Goal: Book appointment/travel/reservation

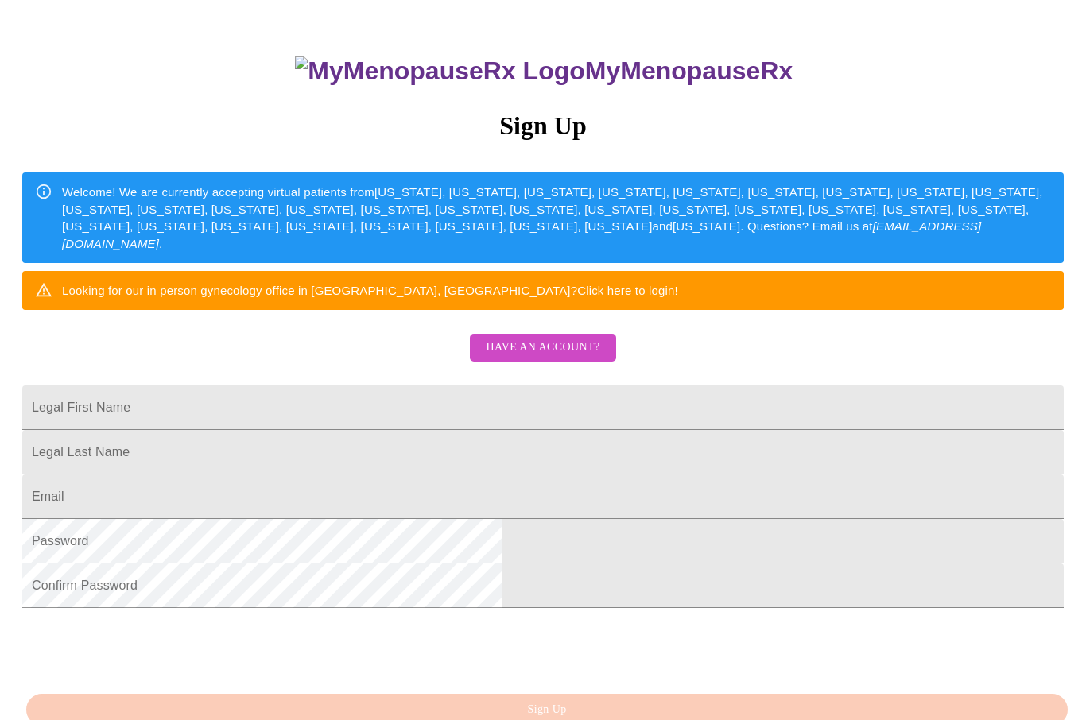
click at [538, 358] on span "Have an account?" at bounding box center [543, 348] width 114 height 20
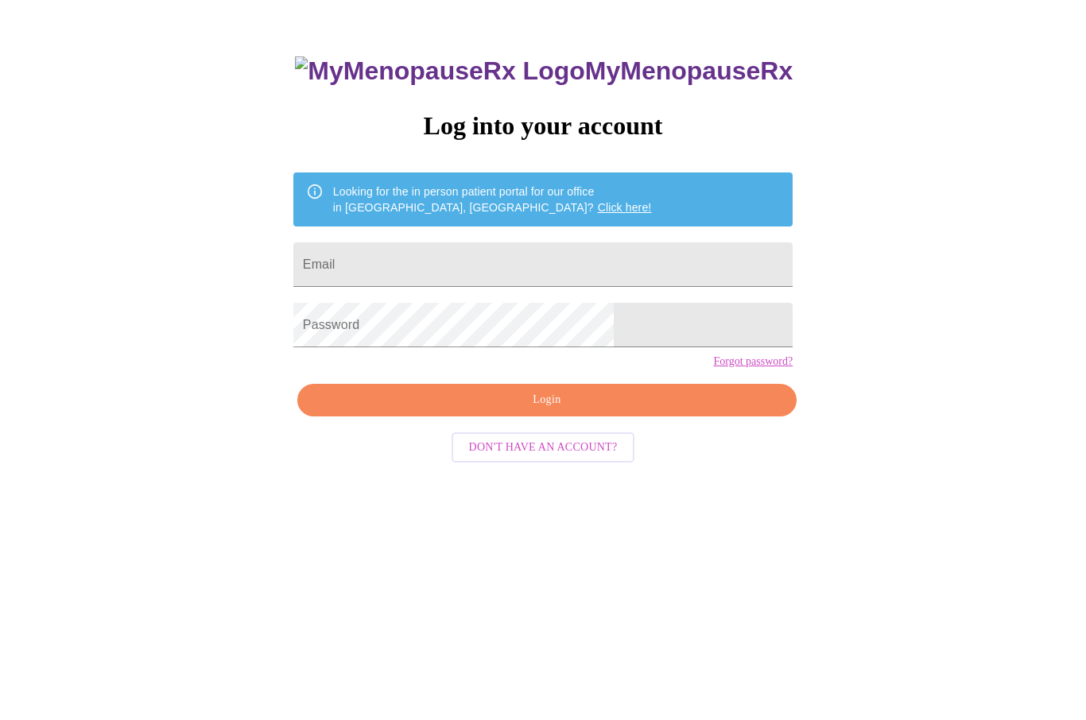
scroll to position [16, 0]
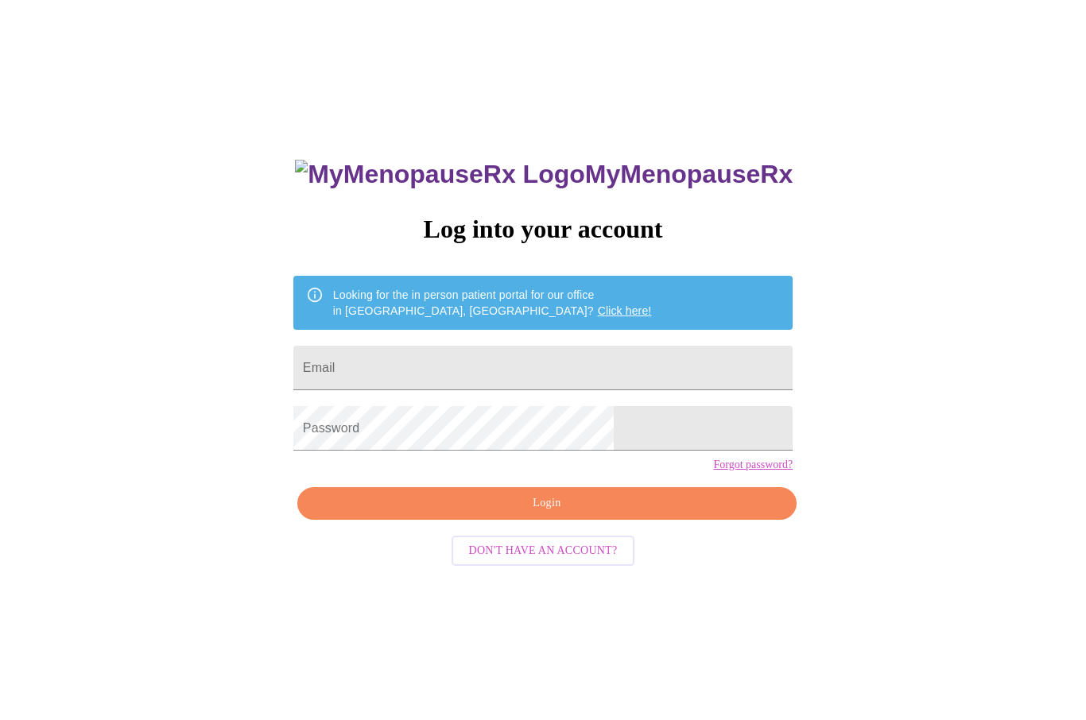
click at [416, 372] on input "Email" at bounding box center [542, 368] width 499 height 45
click at [461, 359] on input "Email" at bounding box center [542, 368] width 499 height 45
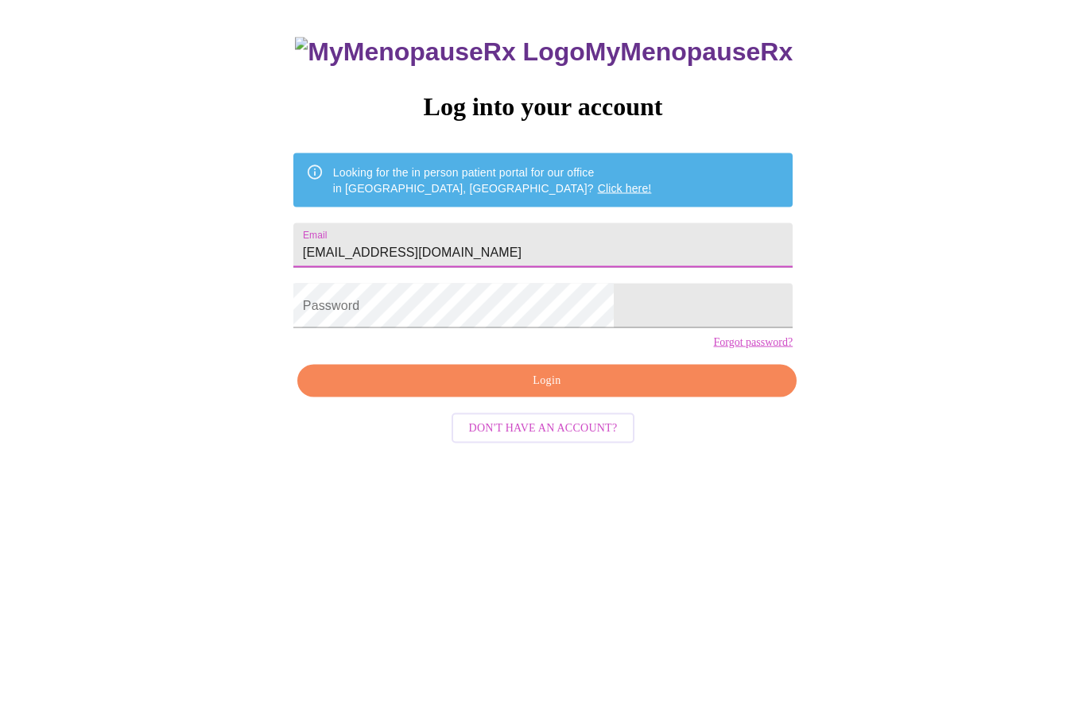
type input "[EMAIL_ADDRESS][DOMAIN_NAME]"
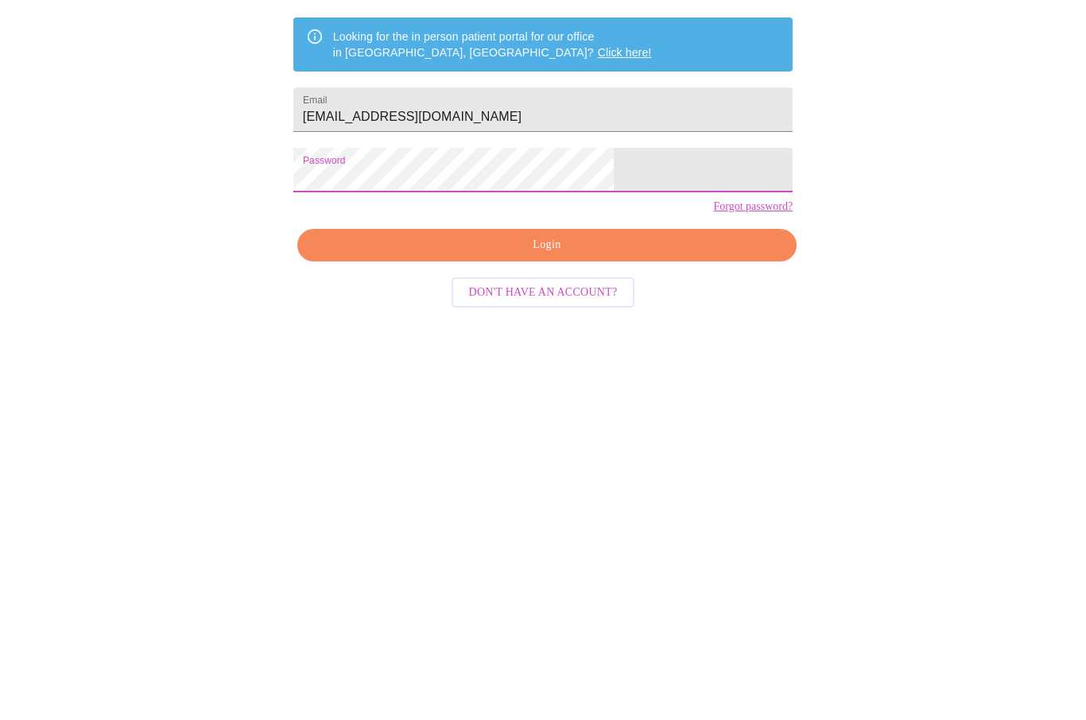
click at [496, 494] on span "Login" at bounding box center [547, 504] width 463 height 20
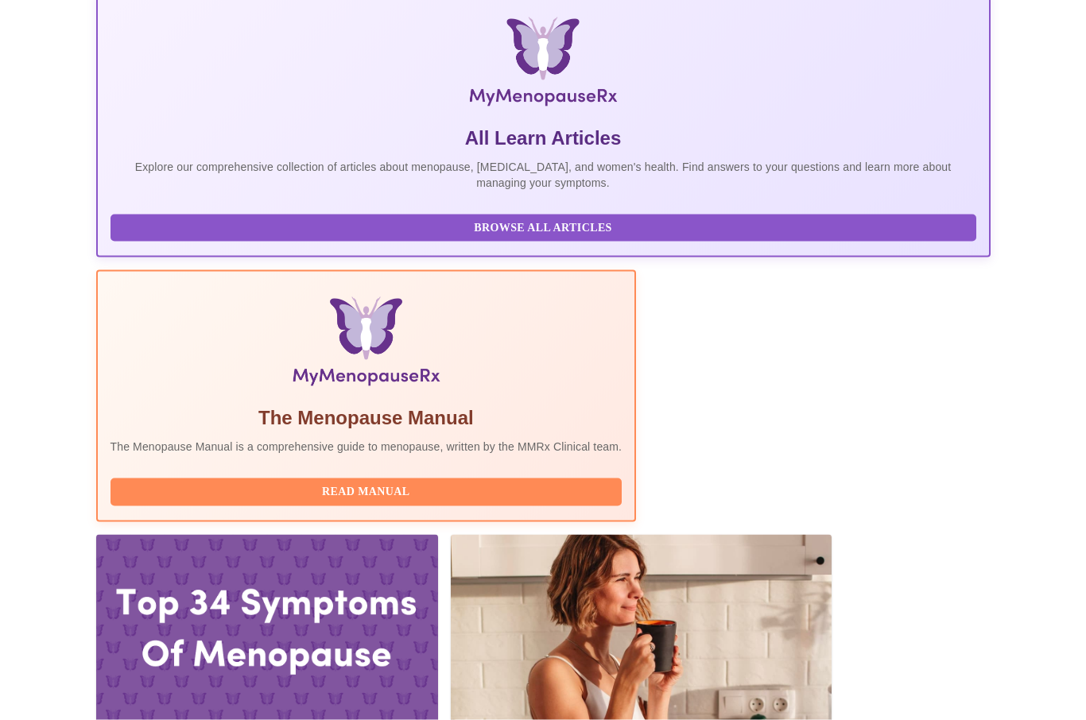
scroll to position [296, 0]
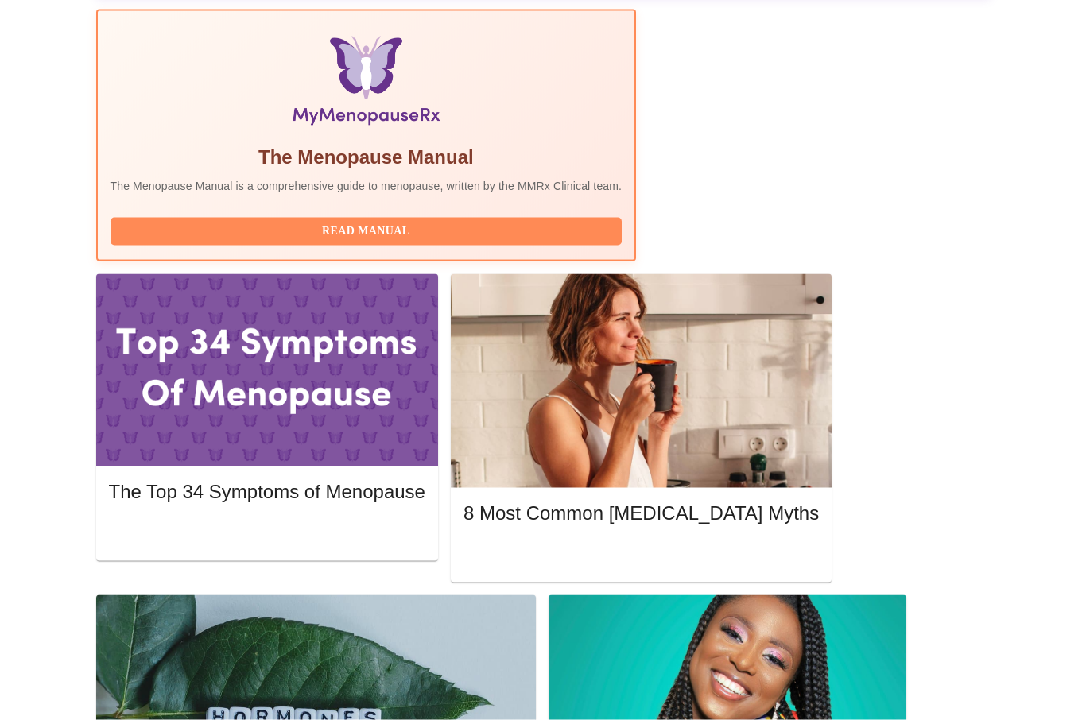
scroll to position [541, 0]
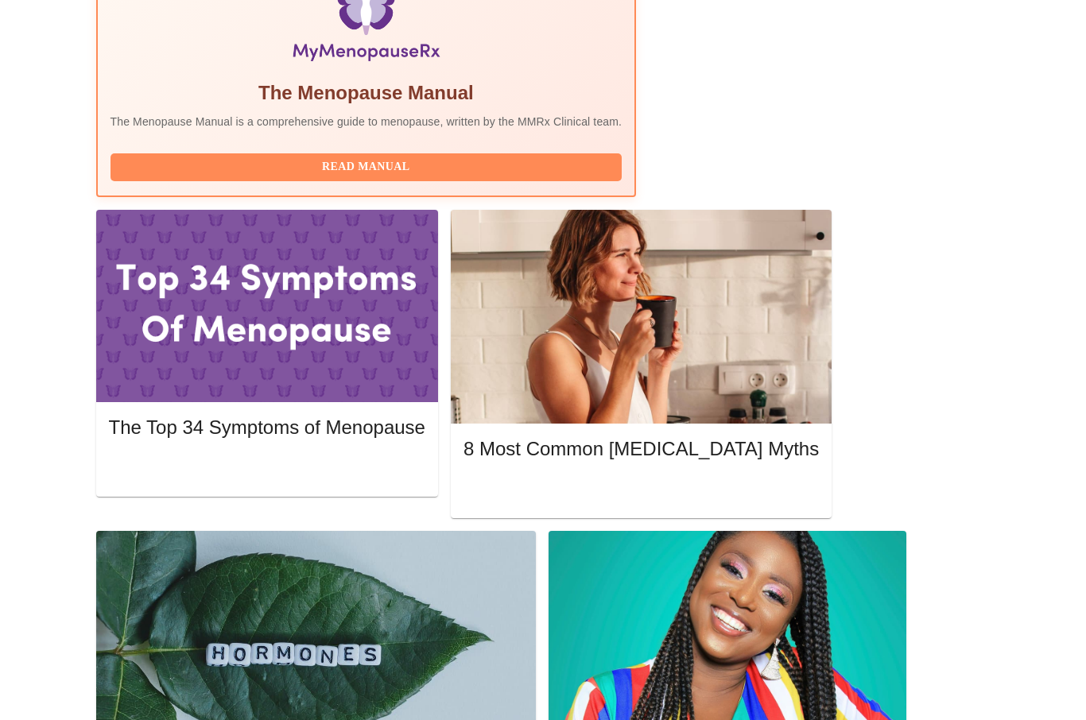
scroll to position [609, 0]
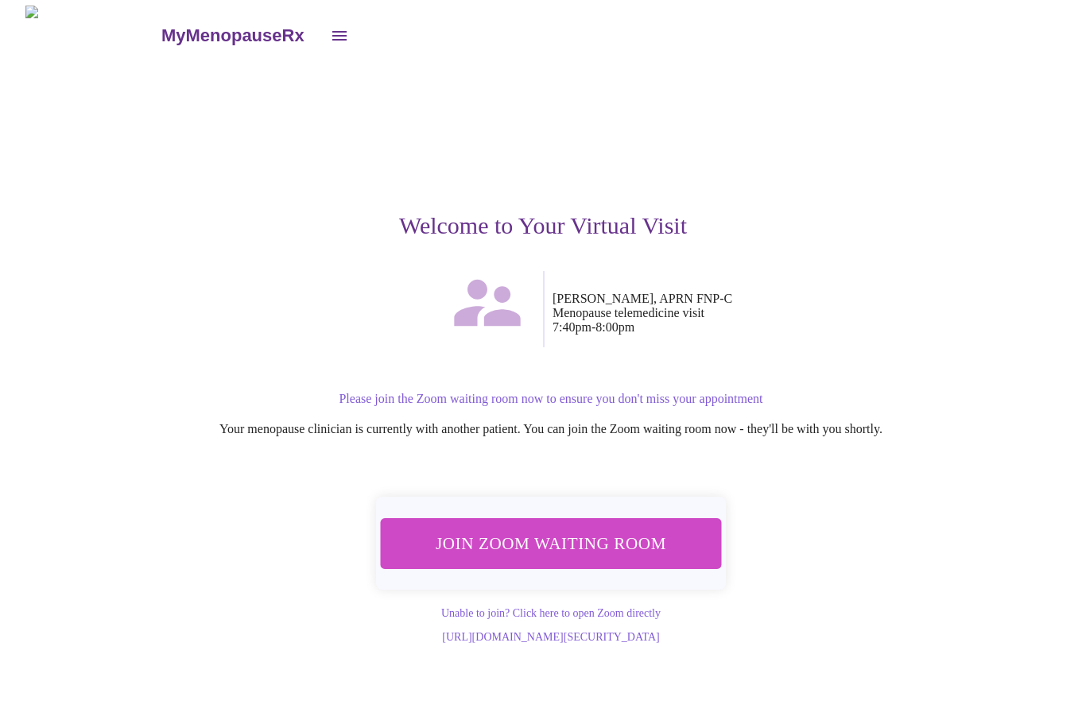
scroll to position [1, 0]
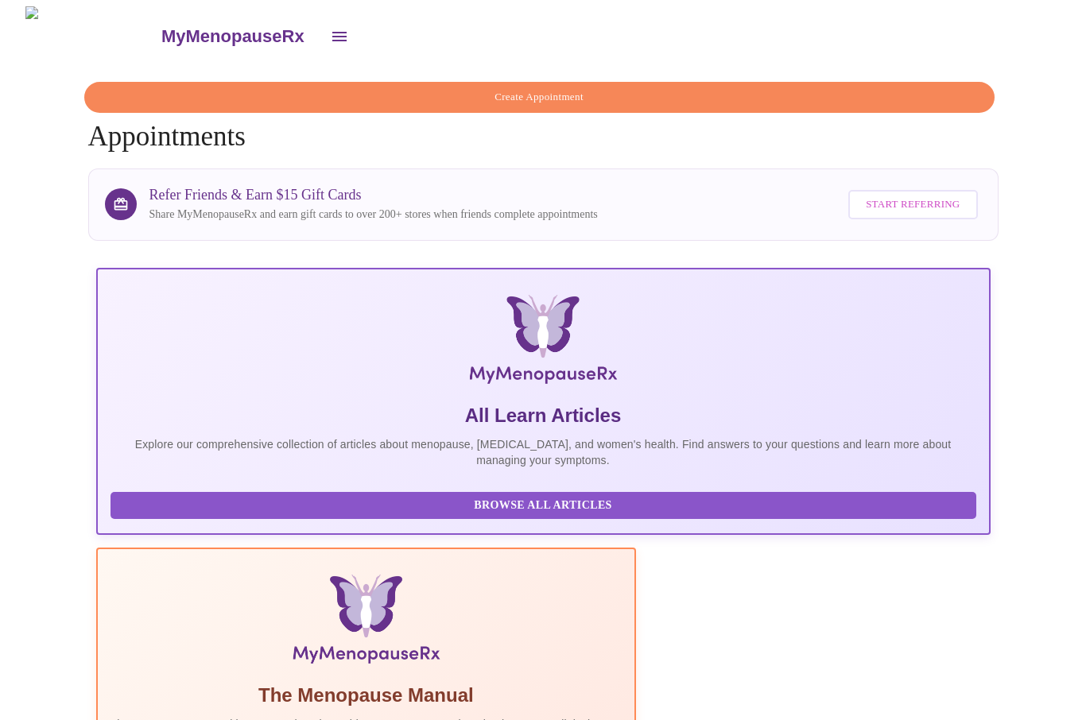
click at [434, 96] on span "Create Appointment" at bounding box center [540, 97] width 874 height 18
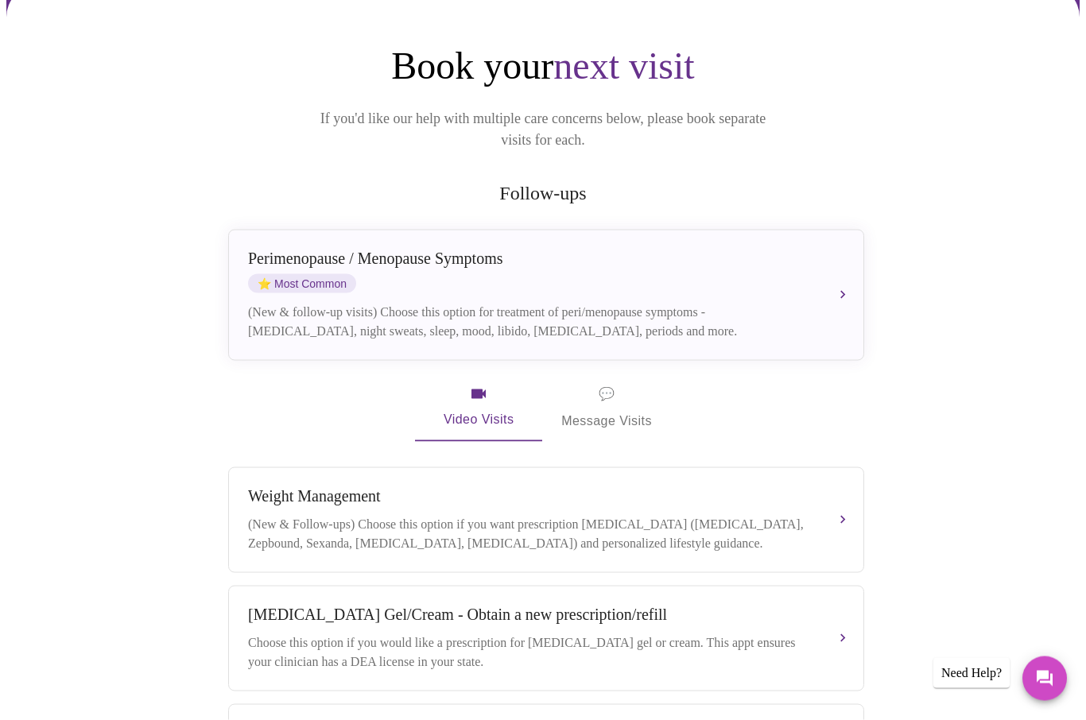
scroll to position [132, 0]
click at [318, 489] on div "Weight Management (New & Follow-ups) Choose this option if you want prescriptio…" at bounding box center [546, 519] width 596 height 66
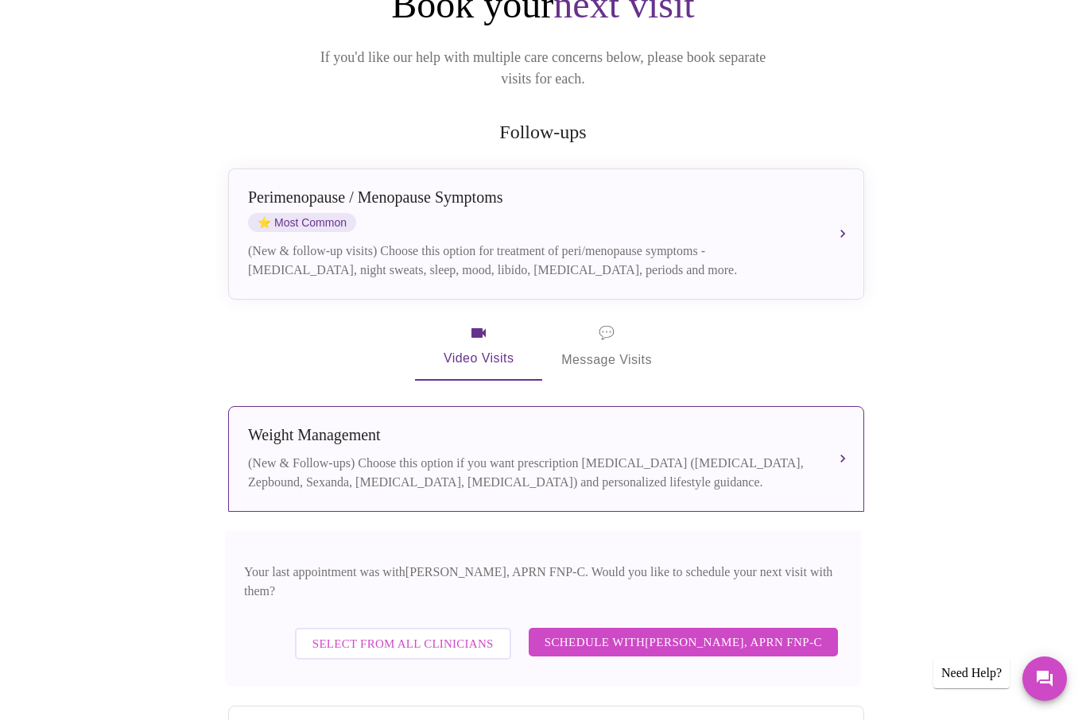
scroll to position [196, 0]
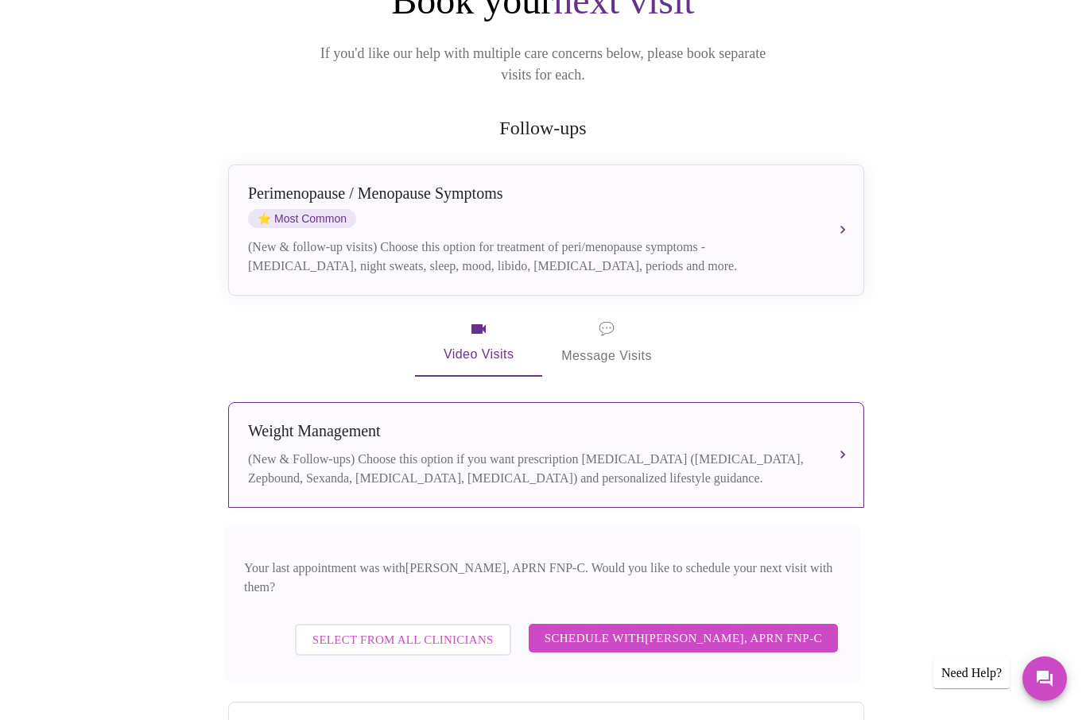
click at [644, 624] on button "Schedule with Kelly Perisin, APRN FNP-C" at bounding box center [683, 638] width 309 height 29
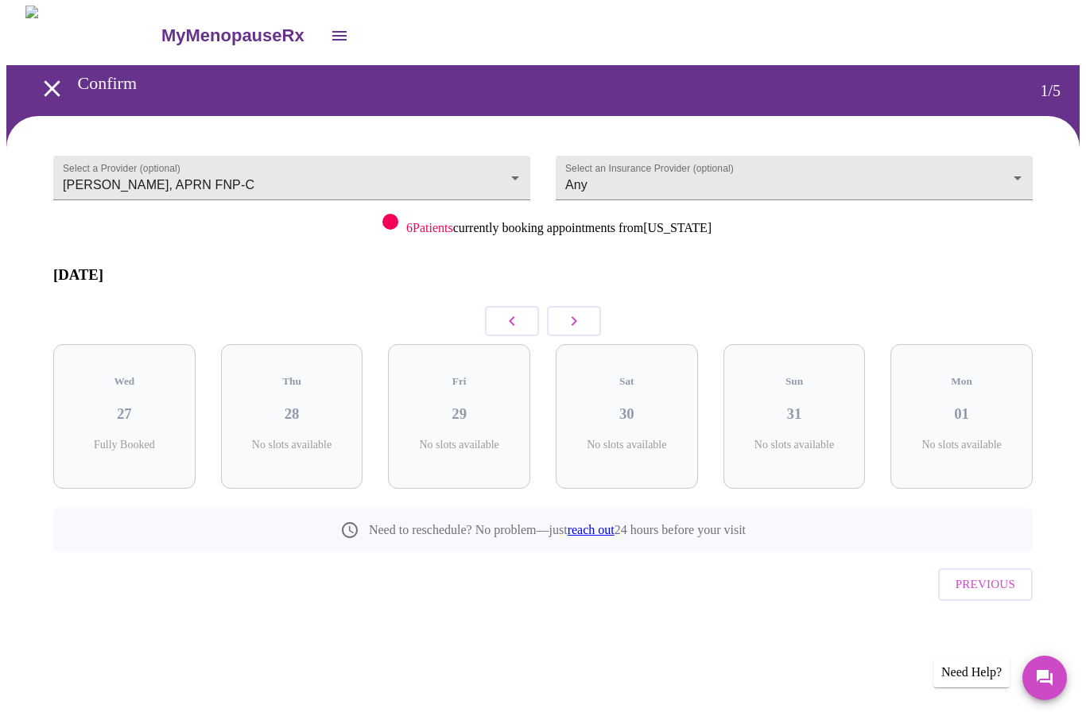
click at [591, 310] on button "button" at bounding box center [574, 322] width 54 height 30
click at [586, 307] on button "button" at bounding box center [574, 322] width 54 height 30
click at [614, 406] on h3 "10" at bounding box center [626, 414] width 117 height 17
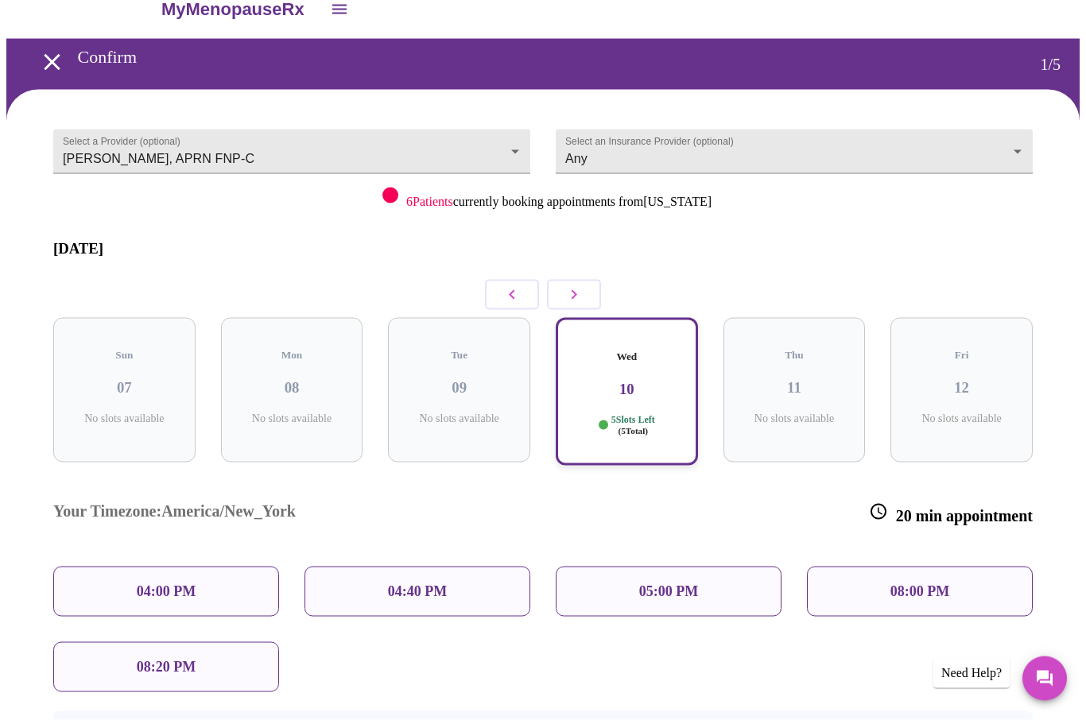
scroll to position [28, 0]
click at [390, 583] on p "04:40 PM" at bounding box center [417, 591] width 59 height 17
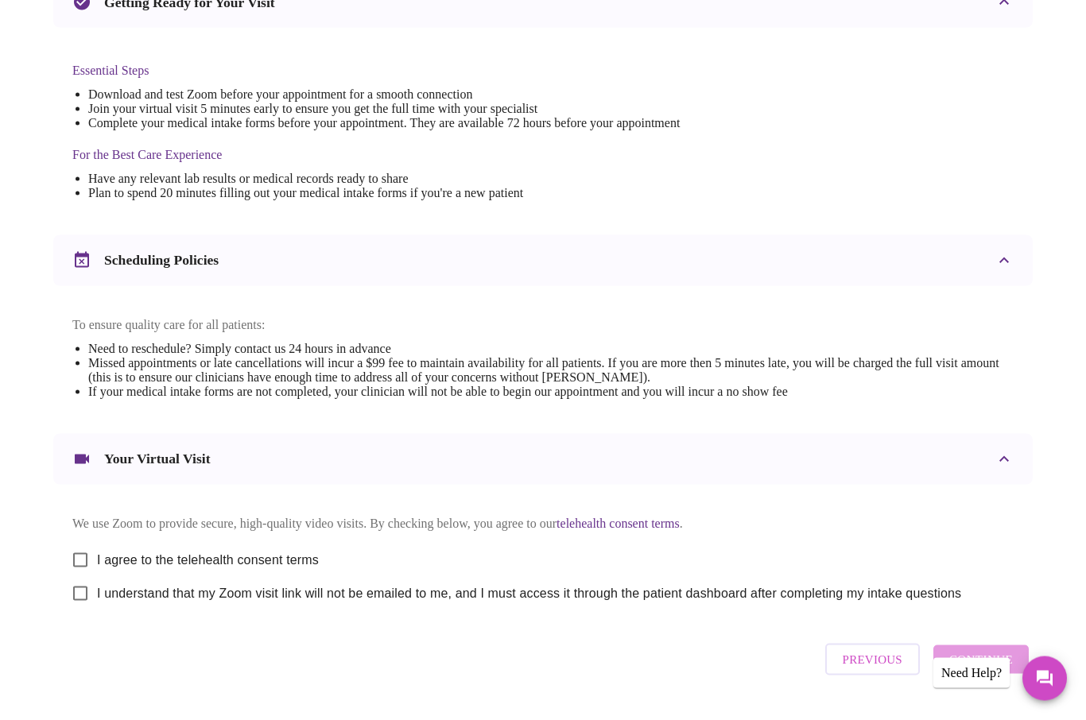
scroll to position [366, 0]
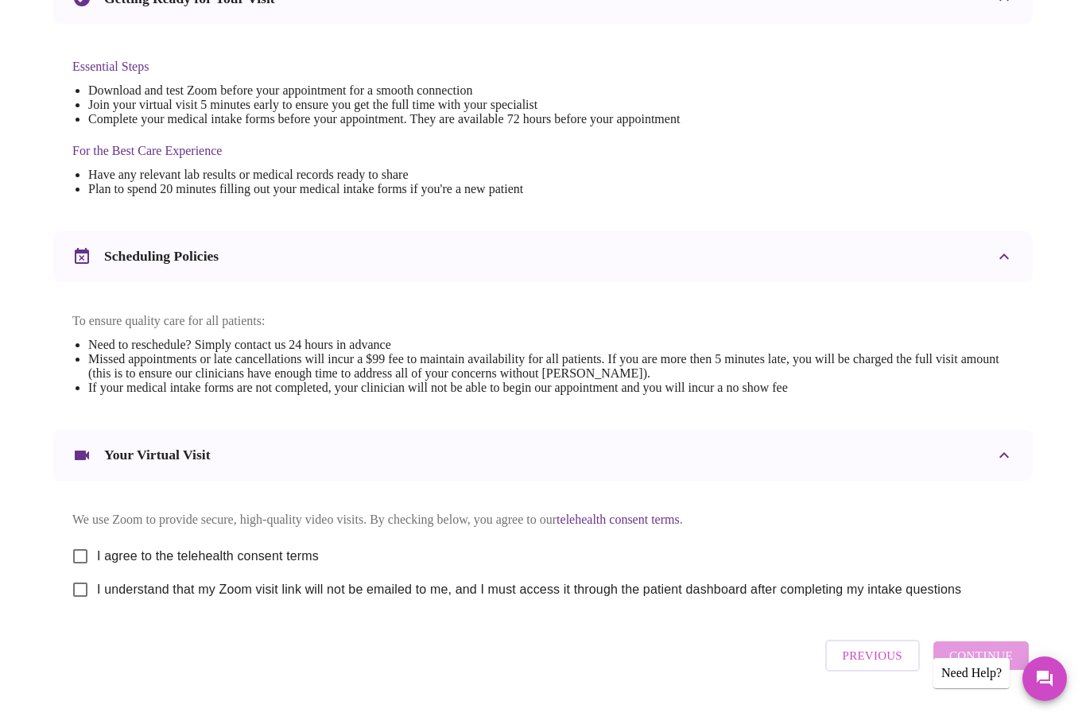
click at [87, 570] on input "I agree to the telehealth consent terms" at bounding box center [80, 556] width 33 height 33
checkbox input "true"
click at [84, 606] on input "I understand that my Zoom visit link will not be emailed to me, and I must acce…" at bounding box center [80, 589] width 33 height 33
checkbox input "true"
click at [1001, 666] on span "Continue" at bounding box center [981, 655] width 64 height 21
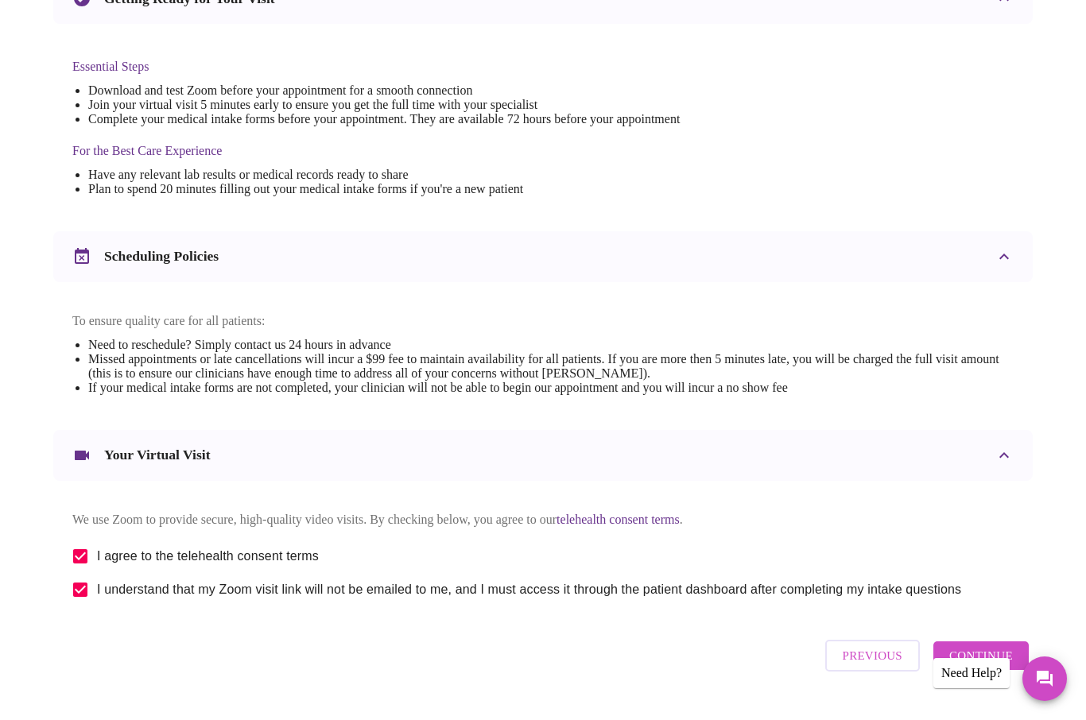
scroll to position [0, 0]
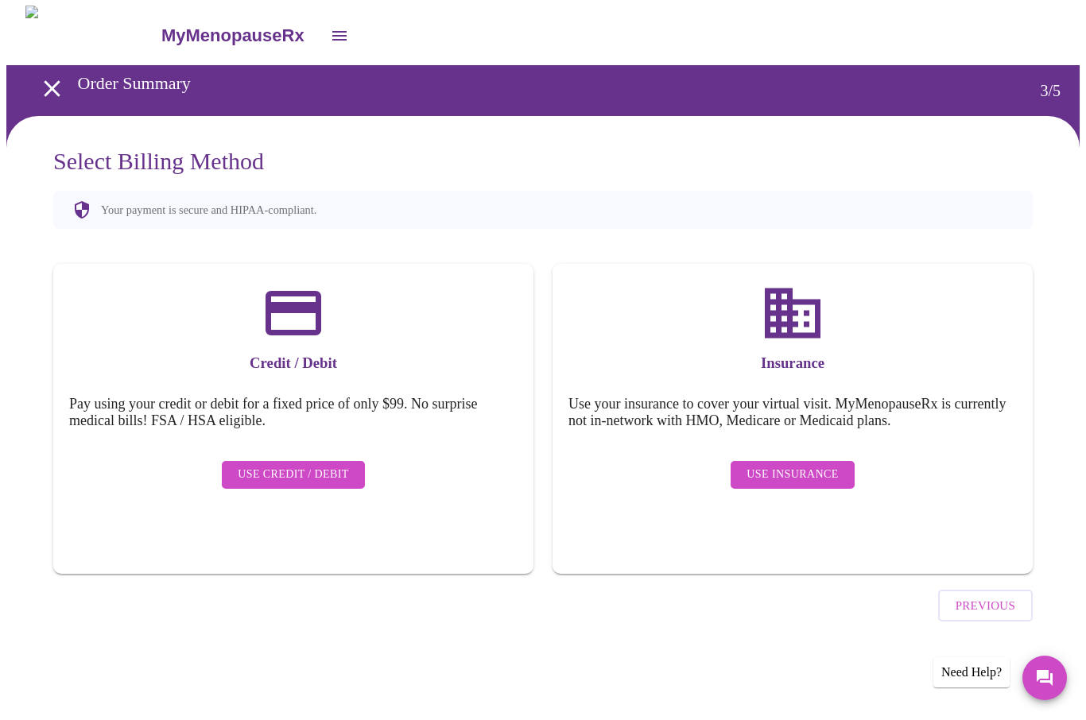
click at [797, 475] on button "Use Insurance" at bounding box center [791, 476] width 123 height 28
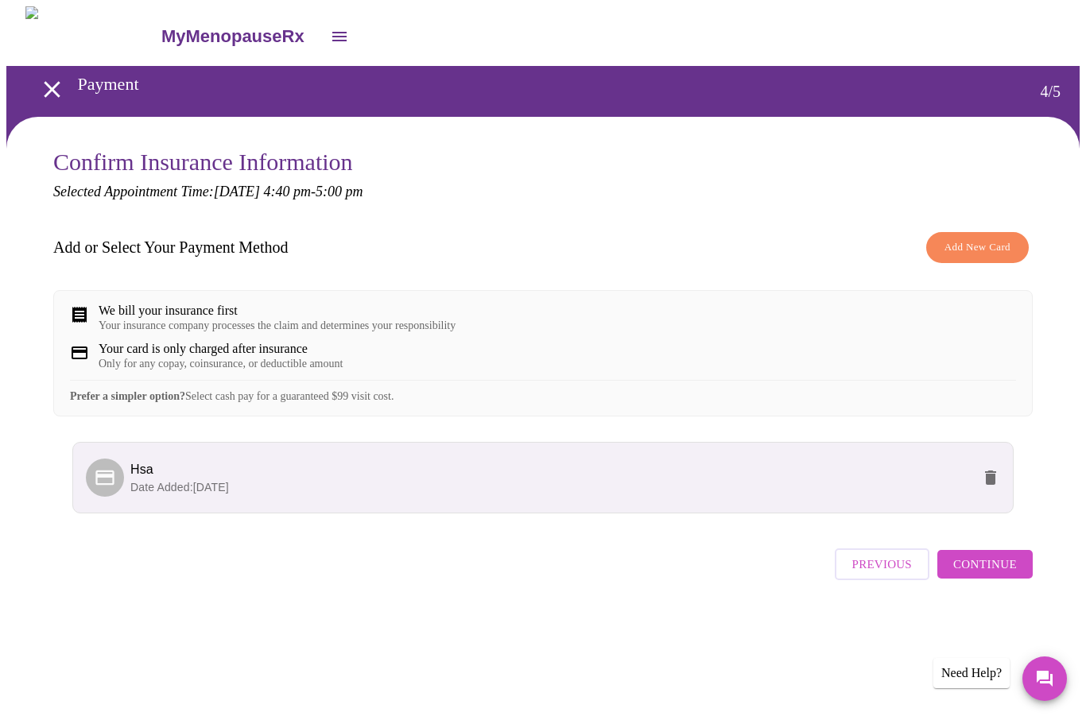
click at [997, 575] on span "Continue" at bounding box center [985, 564] width 64 height 21
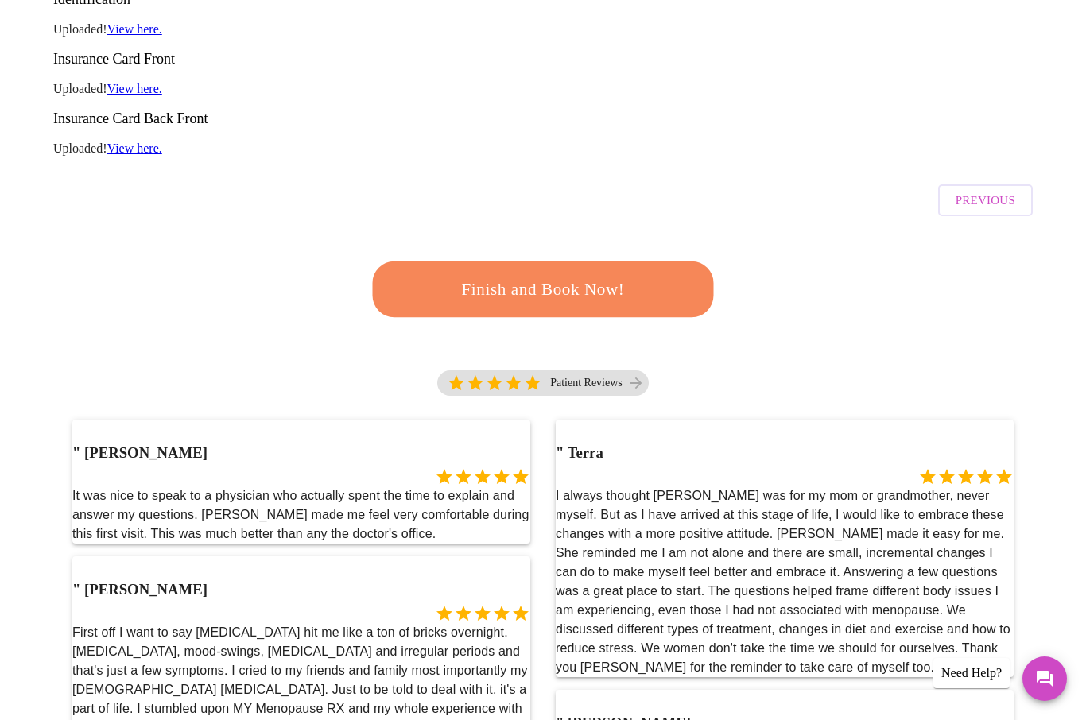
scroll to position [308, 0]
click at [591, 274] on span "Finish and Book Now!" at bounding box center [543, 288] width 294 height 29
